Goal: Book appointment/travel/reservation

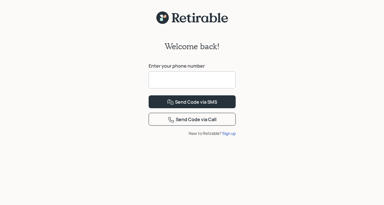
click at [161, 79] on input at bounding box center [192, 79] width 87 height 17
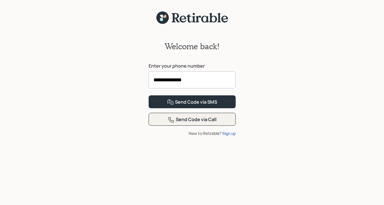
type input "**********"
click at [211, 123] on div "Send Code via Call" at bounding box center [192, 119] width 49 height 7
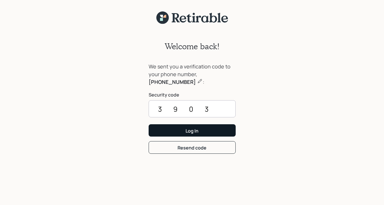
type input "3903"
click at [198, 130] on div "Log In" at bounding box center [192, 131] width 13 height 6
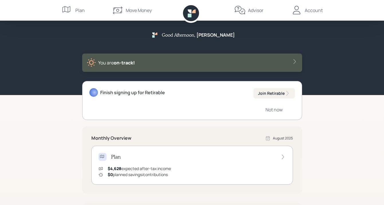
click at [218, 109] on div "Finish signing up for Retirable Join Retirable Not now" at bounding box center [192, 100] width 220 height 39
click at [269, 109] on div "Not now" at bounding box center [273, 110] width 17 height 6
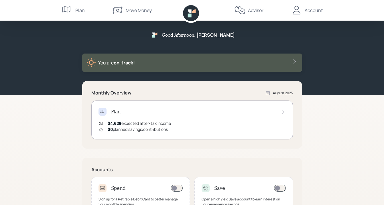
click at [294, 61] on icon at bounding box center [295, 62] width 6 height 6
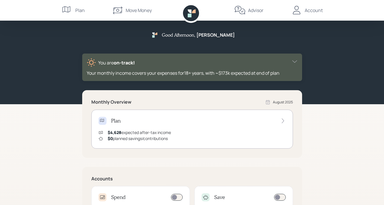
click at [101, 120] on icon at bounding box center [103, 121] width 6 height 6
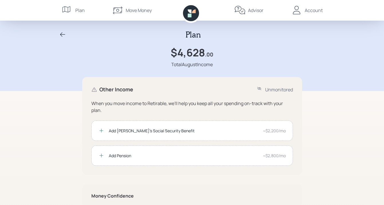
click at [101, 121] on div "Add Caryn's Social Security Benefit ~$2,200/mo" at bounding box center [192, 131] width 202 height 20
click at [259, 88] on icon at bounding box center [259, 88] width 4 height 3
click at [243, 9] on icon at bounding box center [239, 10] width 11 height 11
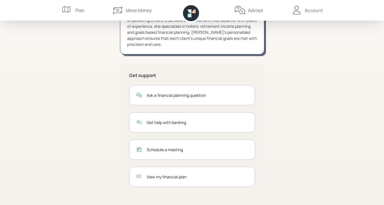
scroll to position [87, 0]
click at [138, 173] on div "View my financial plan" at bounding box center [192, 176] width 126 height 20
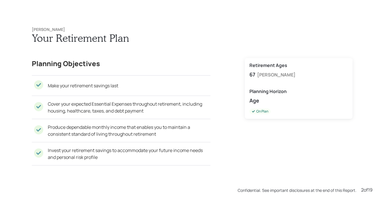
scroll to position [205, 0]
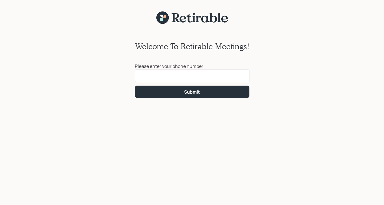
click at [149, 75] on input at bounding box center [192, 76] width 115 height 13
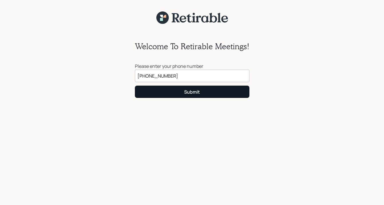
type input "(856) 313-5029"
click at [185, 92] on div "Submit" at bounding box center [192, 92] width 16 height 6
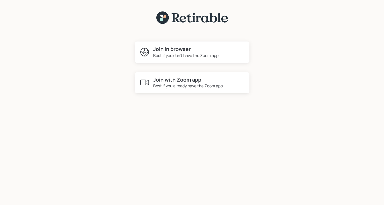
click at [166, 48] on h4 "Join in browser" at bounding box center [185, 49] width 65 height 6
